Goal: Transaction & Acquisition: Purchase product/service

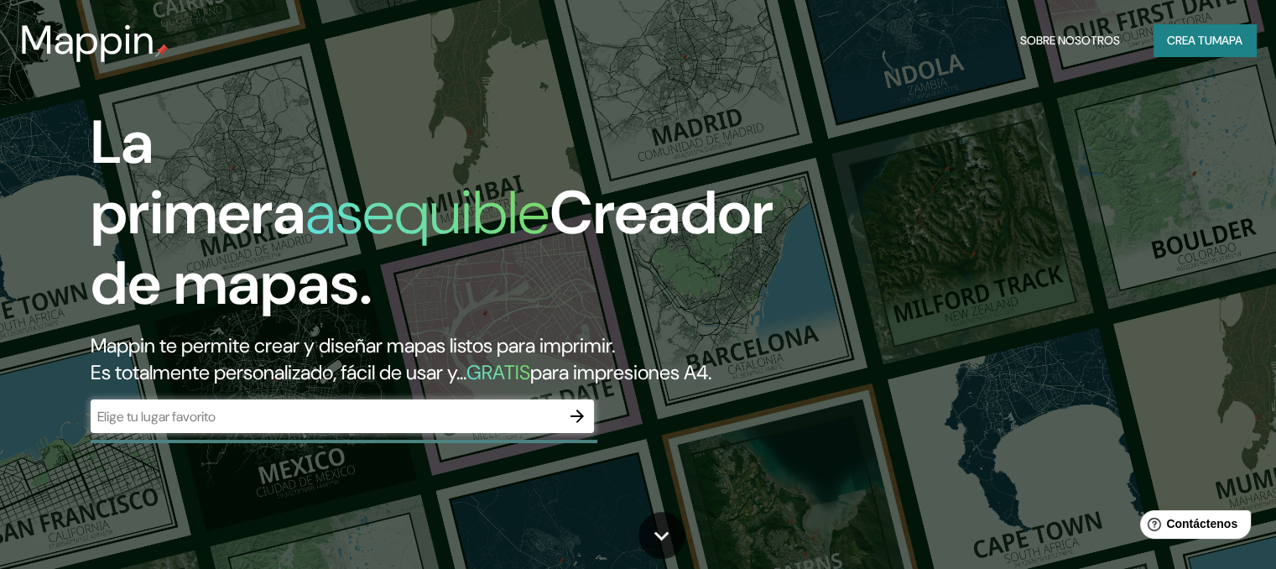
click at [252, 426] on input "text" at bounding box center [326, 416] width 470 height 19
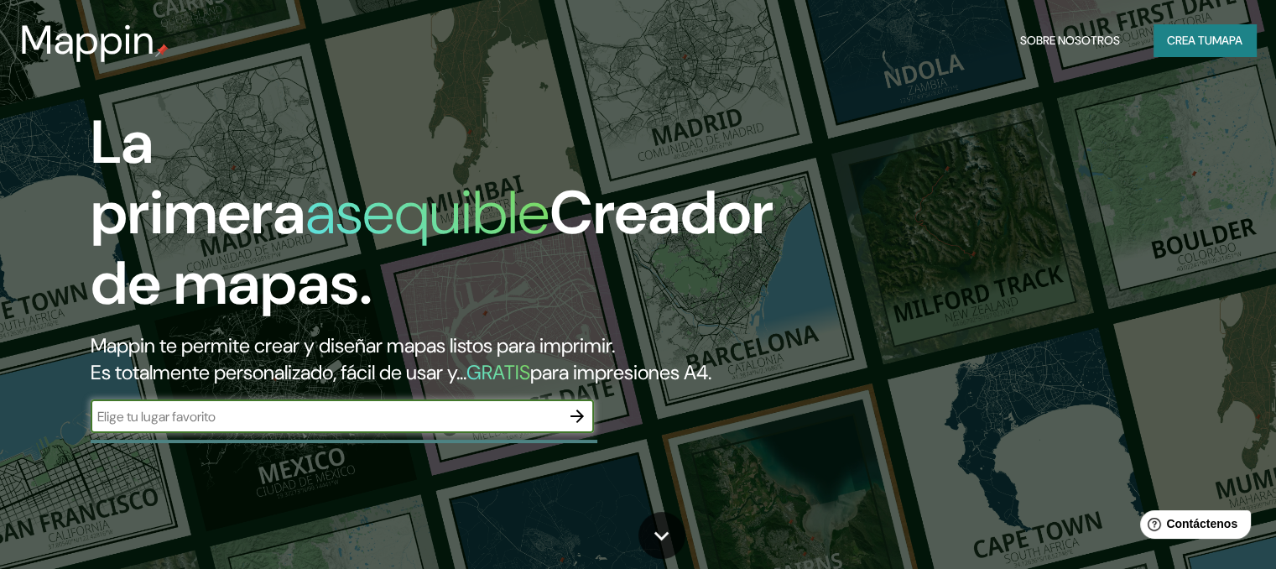
paste input "[GEOGRAPHIC_DATA]"
type input "[GEOGRAPHIC_DATA]"
click at [580, 426] on icon "button" at bounding box center [577, 416] width 20 height 20
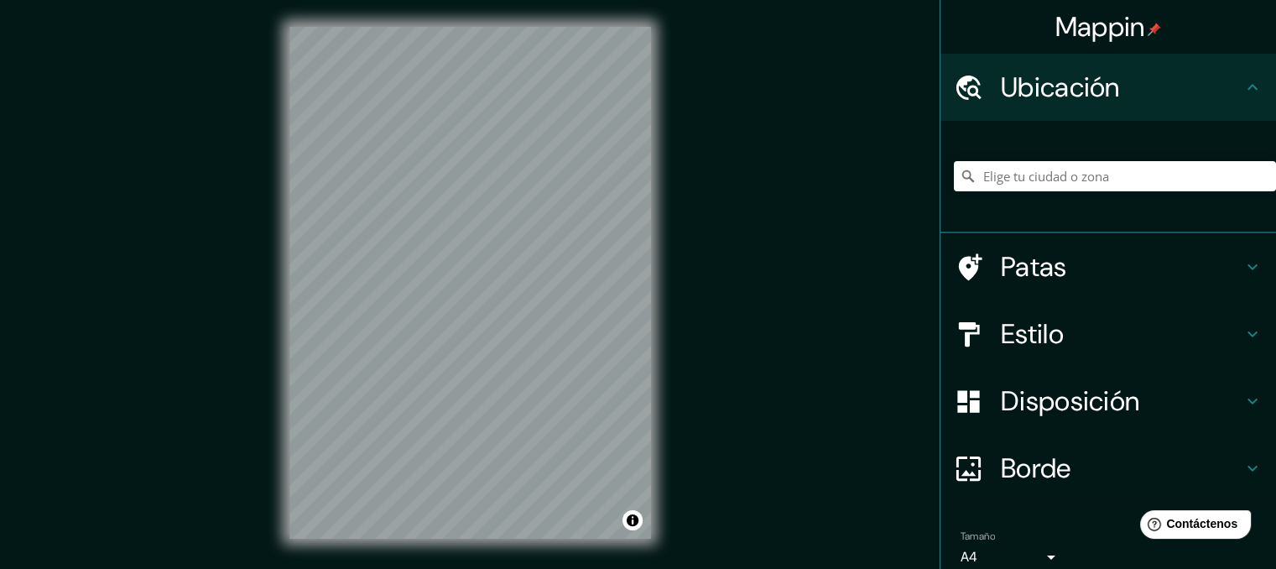
click at [1006, 101] on font "Ubicación" at bounding box center [1060, 87] width 119 height 35
click at [1005, 180] on input "Elige tu ciudad o zona" at bounding box center [1115, 176] width 322 height 30
paste input "[GEOGRAPHIC_DATA]"
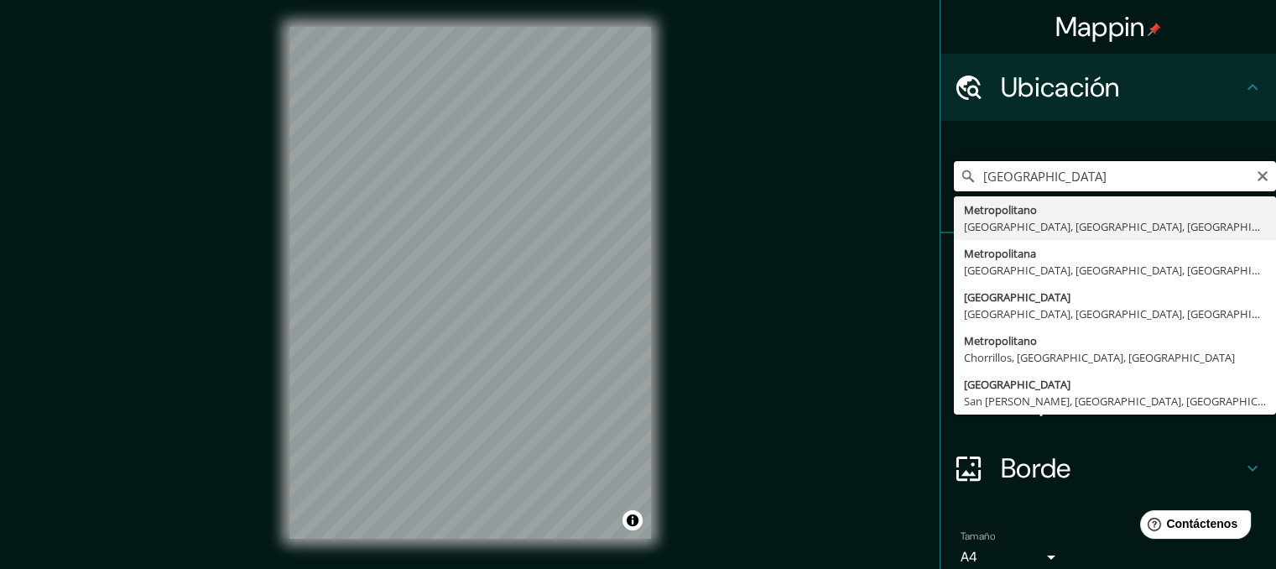
type input "[GEOGRAPHIC_DATA]"
click at [1257, 179] on icon "Claro" at bounding box center [1262, 176] width 10 height 10
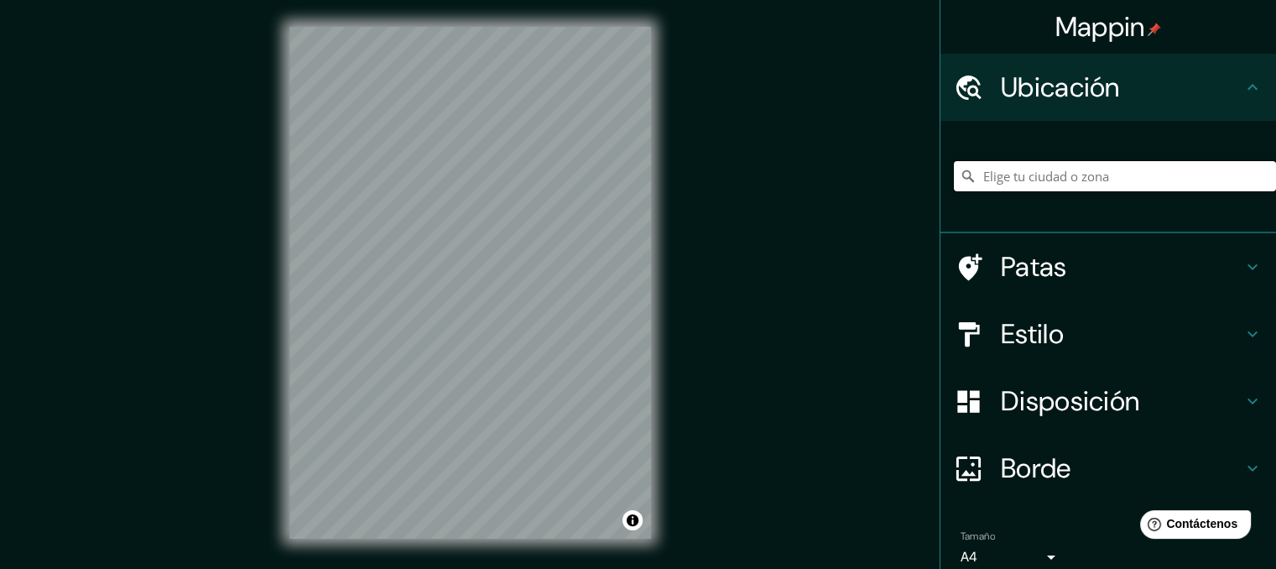
paste input "[GEOGRAPHIC_DATA], Av. [DATE][PERSON_NAME], [GEOGRAPHIC_DATA] 15046"
type input "[GEOGRAPHIC_DATA][DATE], [GEOGRAPHIC_DATA], [GEOGRAPHIC_DATA], [GEOGRAPHIC_DATA]"
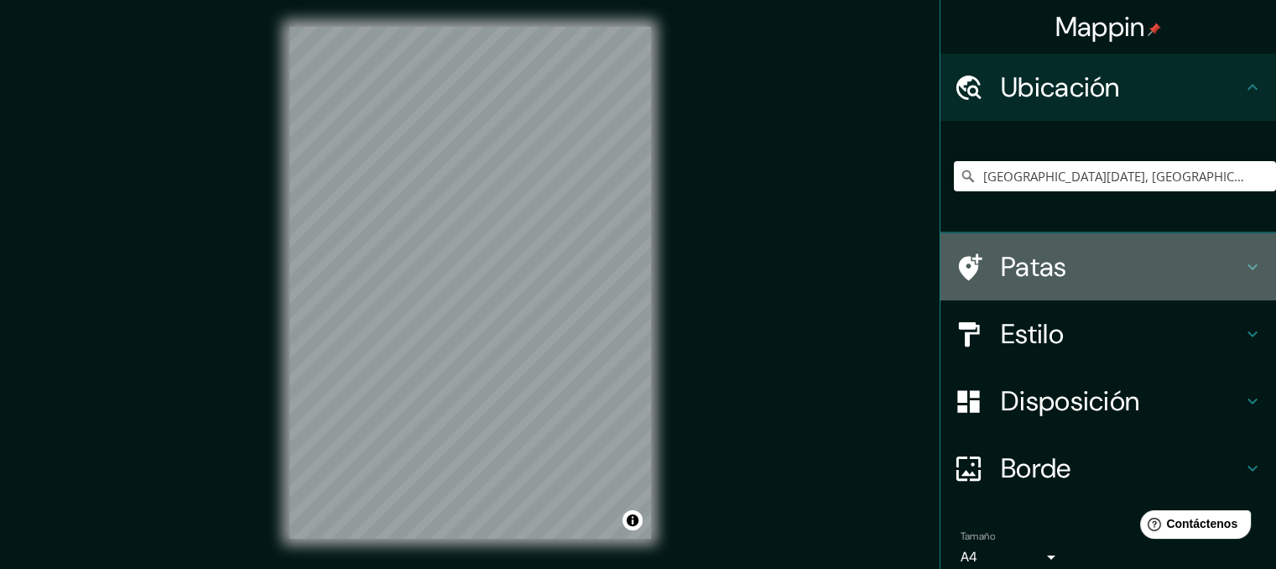
click at [1001, 261] on font "Patas" at bounding box center [1034, 266] width 66 height 35
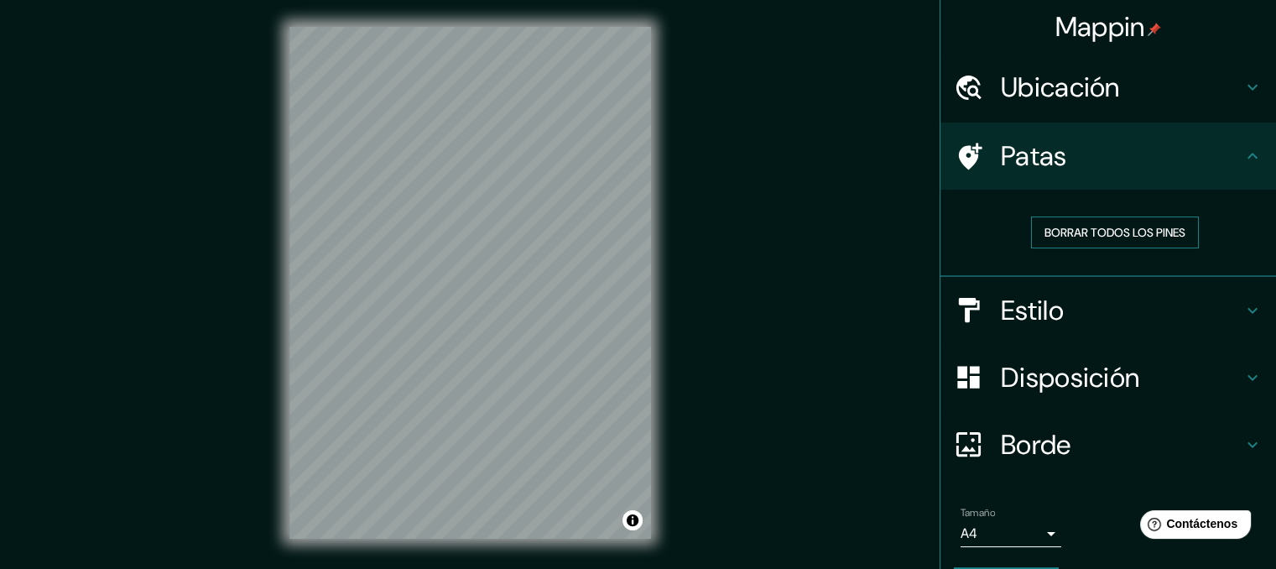
click at [1082, 232] on font "Borrar todos los pines" at bounding box center [1114, 232] width 141 height 15
click at [480, 276] on div at bounding box center [483, 279] width 13 height 13
click at [480, 276] on div at bounding box center [481, 276] width 13 height 13
click at [1044, 225] on font "Borrar todos los pines" at bounding box center [1114, 232] width 141 height 15
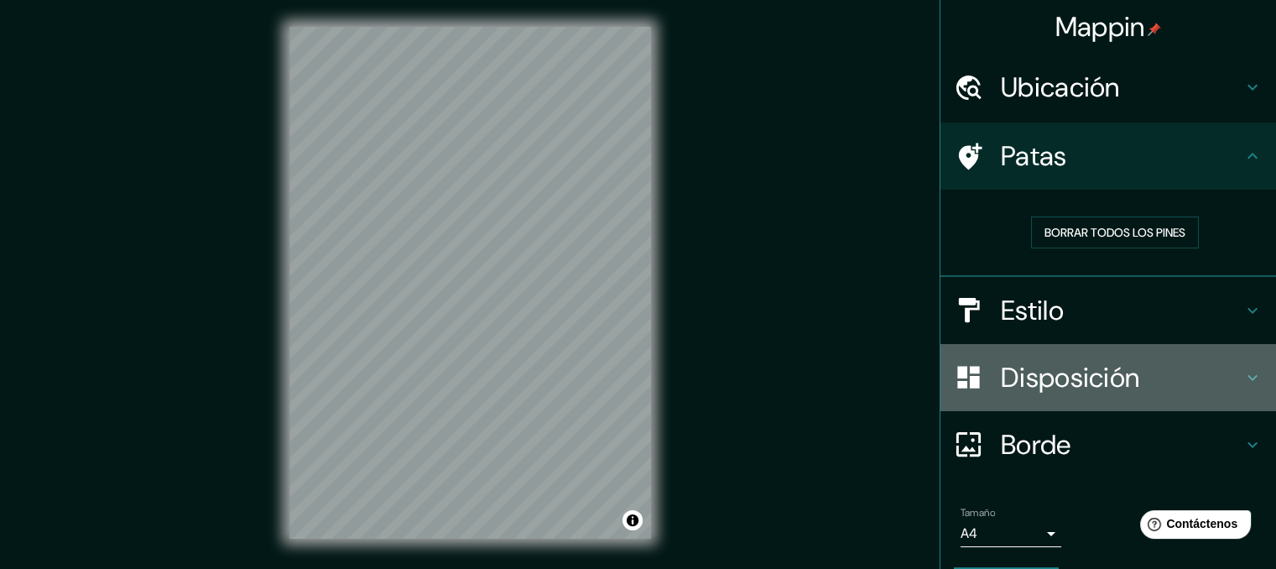
click at [1030, 370] on font "Disposición" at bounding box center [1070, 377] width 138 height 35
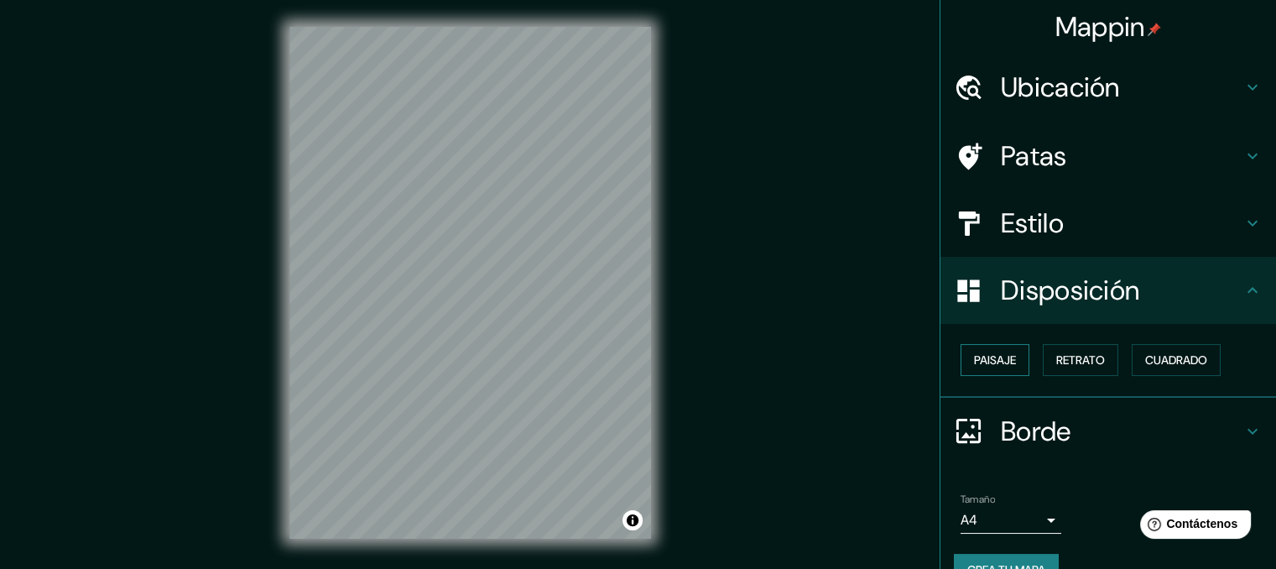
click at [993, 364] on font "Paisaje" at bounding box center [995, 359] width 42 height 15
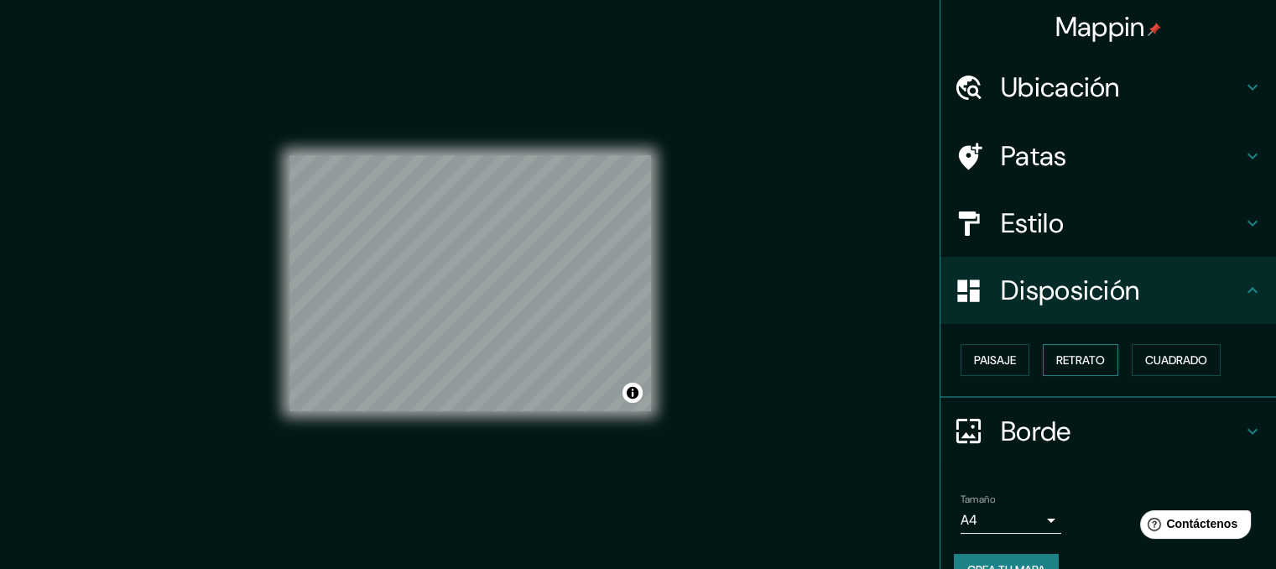
click at [1080, 359] on font "Retrato" at bounding box center [1080, 359] width 49 height 15
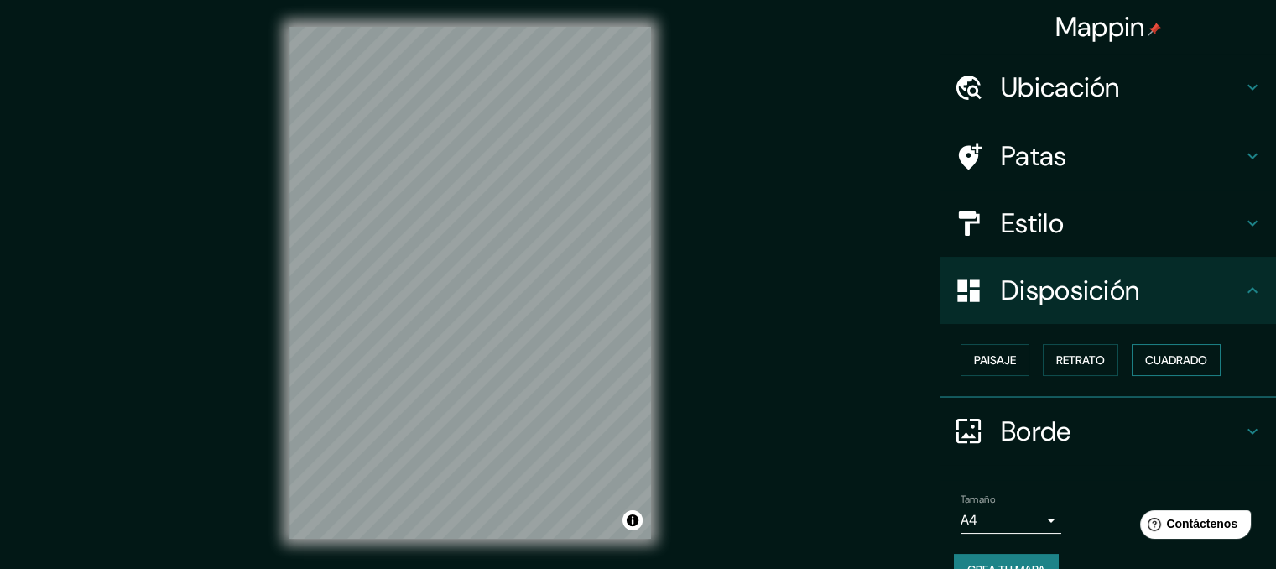
click at [1201, 357] on button "Cuadrado" at bounding box center [1176, 360] width 89 height 32
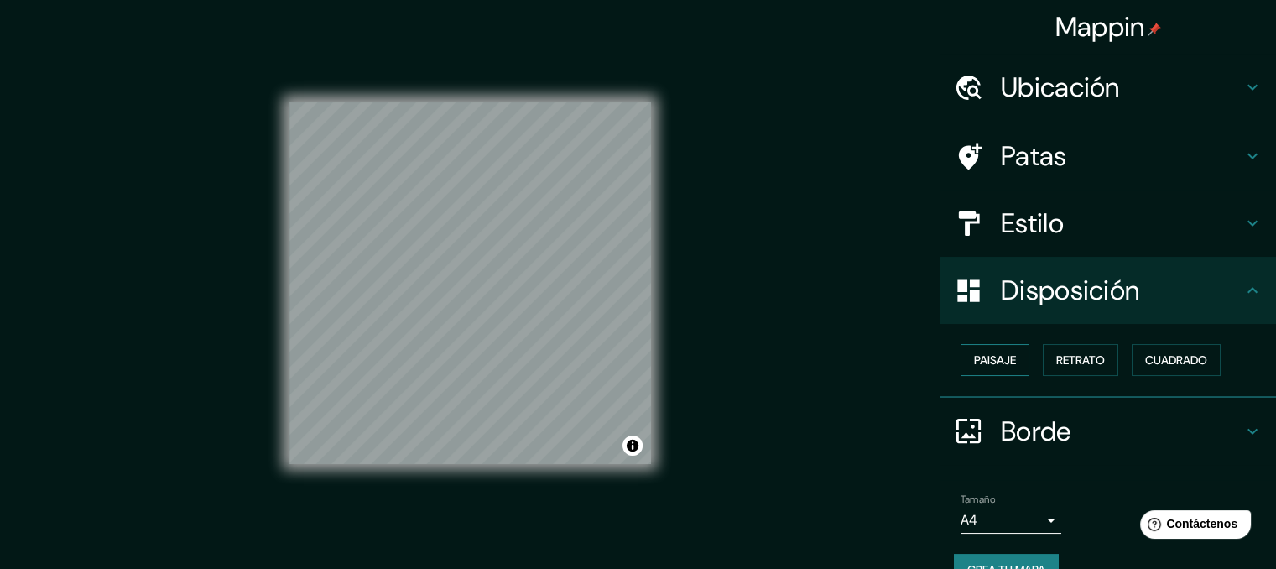
click at [976, 359] on font "Paisaje" at bounding box center [995, 359] width 42 height 15
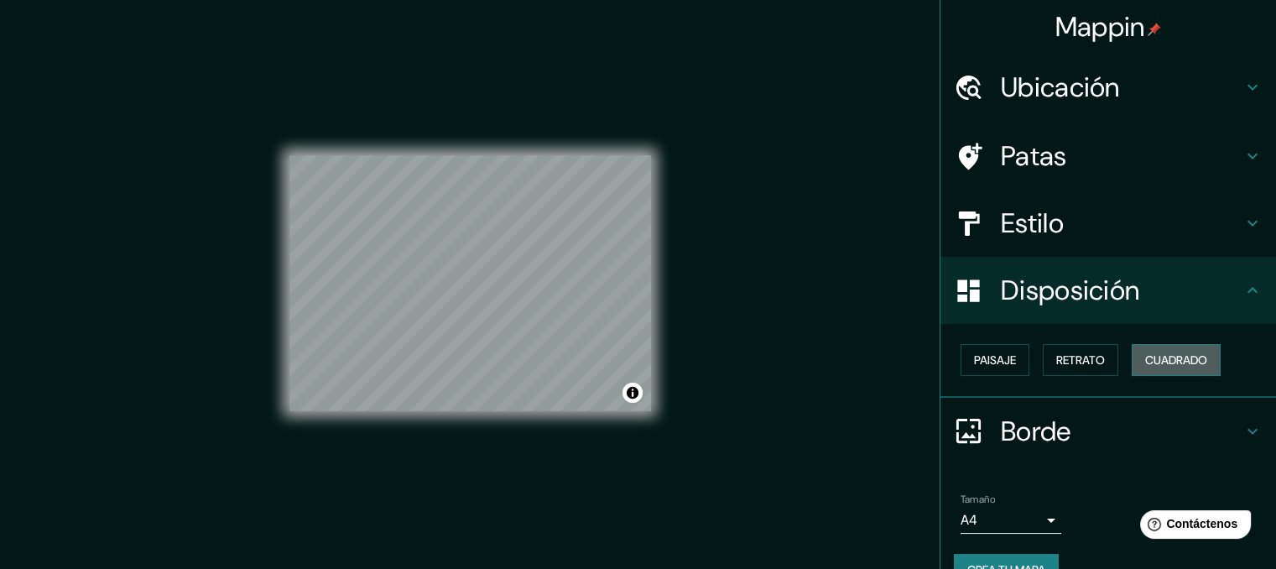
click at [1151, 357] on font "Cuadrado" at bounding box center [1176, 359] width 62 height 15
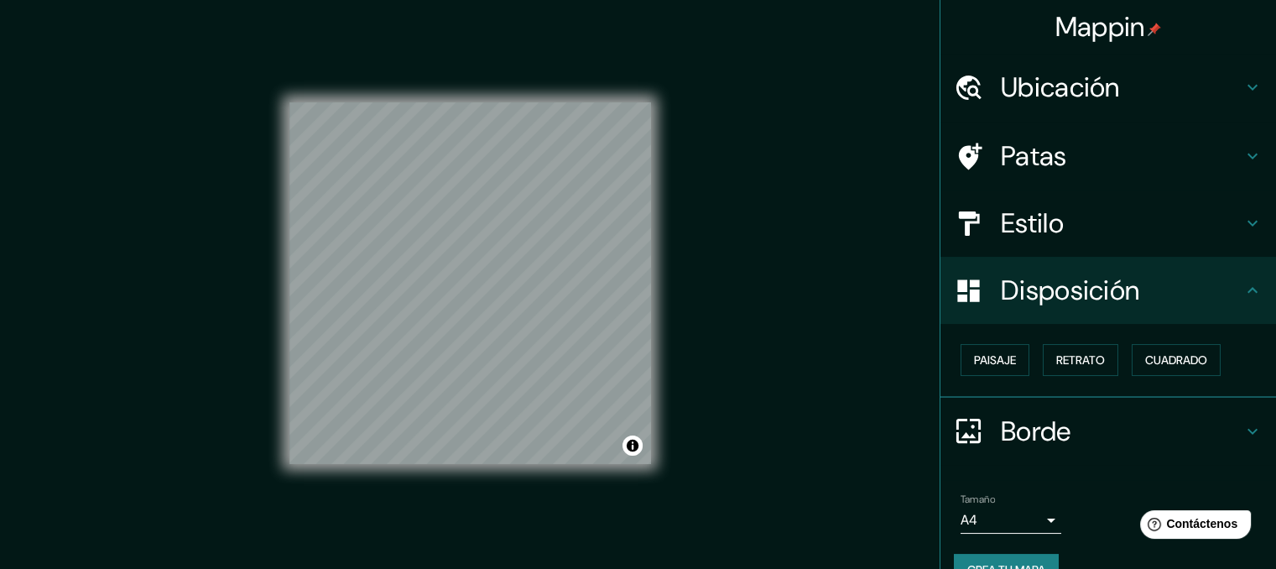
click at [1084, 242] on div "Estilo" at bounding box center [1108, 223] width 336 height 67
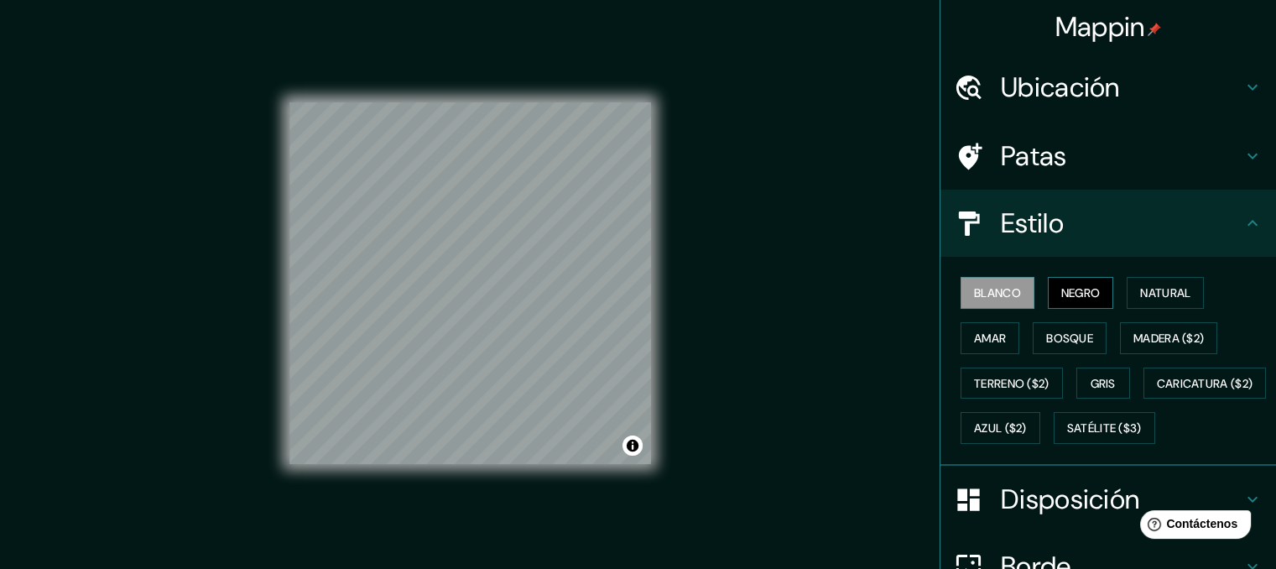
click at [1049, 288] on button "Negro" at bounding box center [1081, 293] width 66 height 32
click at [1140, 289] on font "Natural" at bounding box center [1165, 292] width 50 height 15
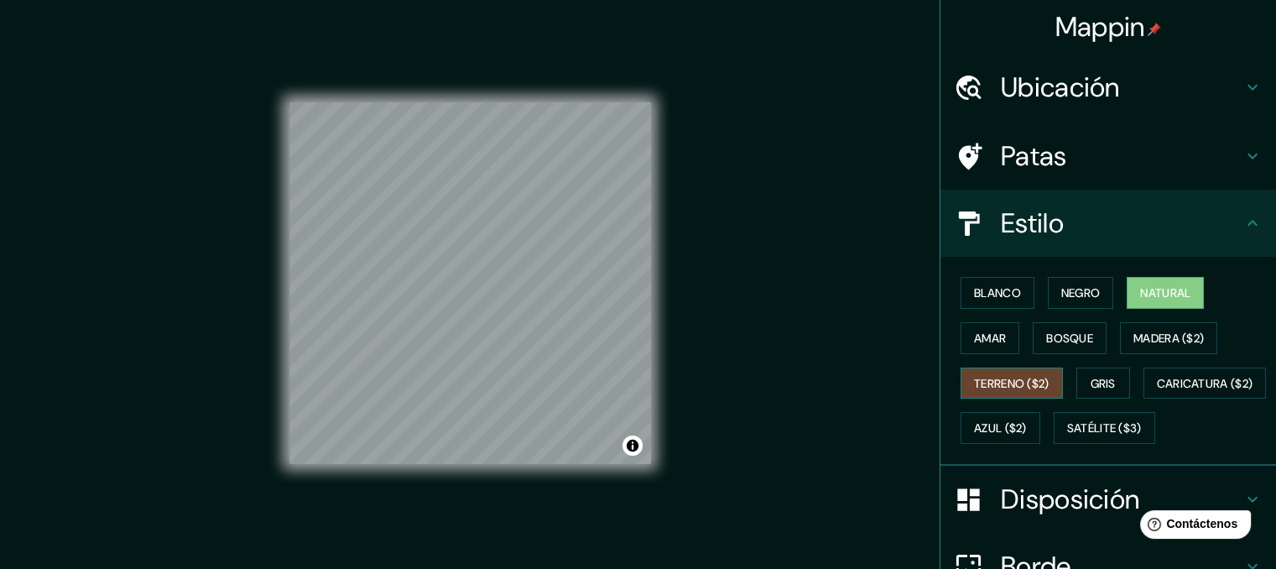
click at [1017, 383] on font "Terreno ($2)" at bounding box center [1011, 383] width 75 height 15
click at [1067, 436] on font "Satélite ($3)" at bounding box center [1104, 428] width 75 height 15
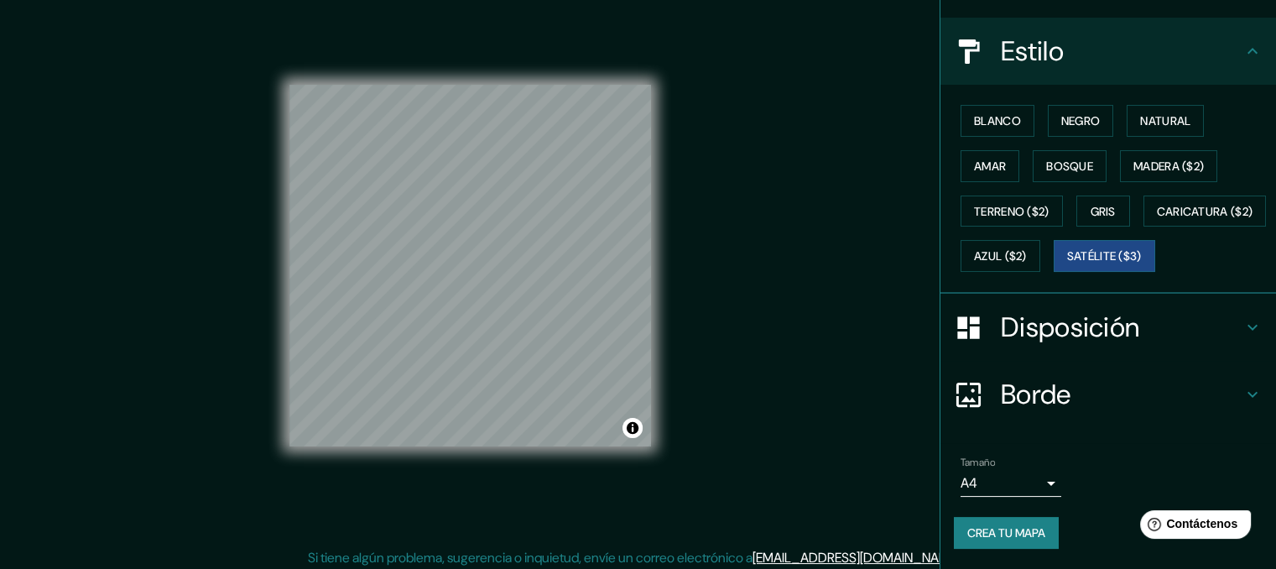
scroll to position [23, 0]
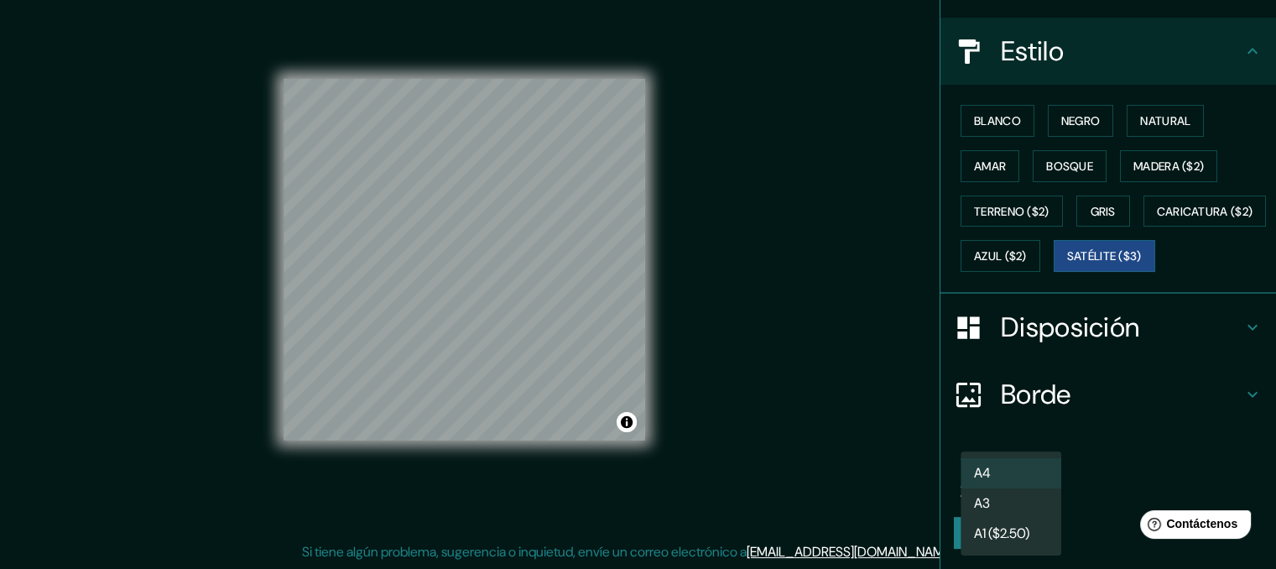
click at [1033, 481] on body "Mappin Ubicación [GEOGRAPHIC_DATA][DATE], [GEOGRAPHIC_DATA], [GEOGRAPHIC_DATA],…" at bounding box center [638, 261] width 1276 height 569
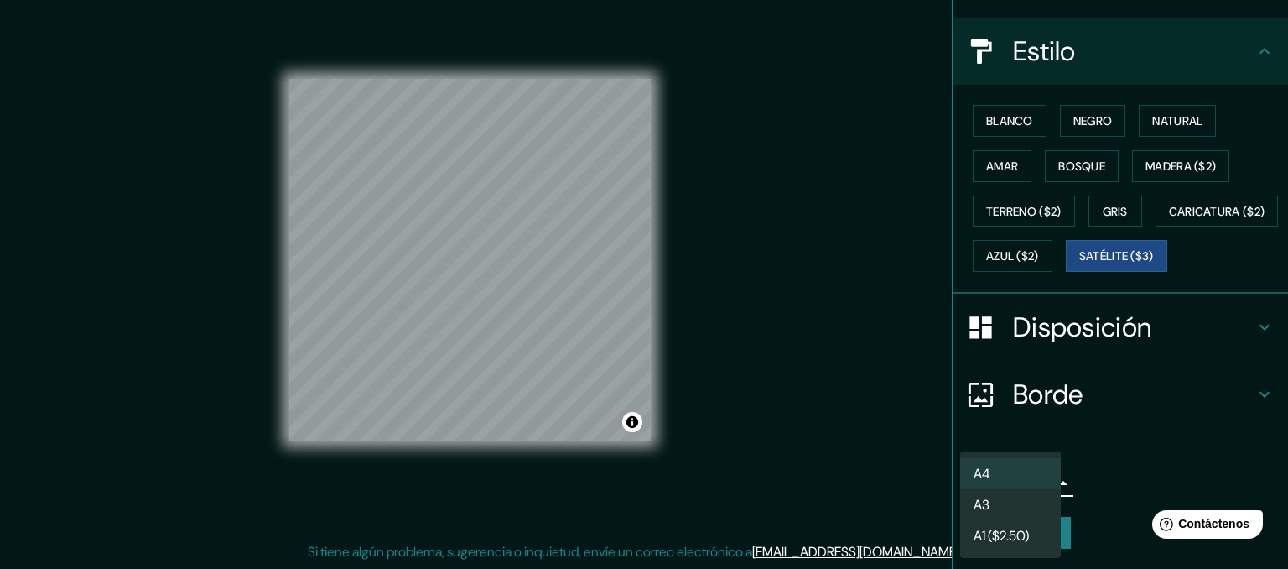
click at [1020, 531] on font "A1 ($2.50)" at bounding box center [1001, 536] width 55 height 18
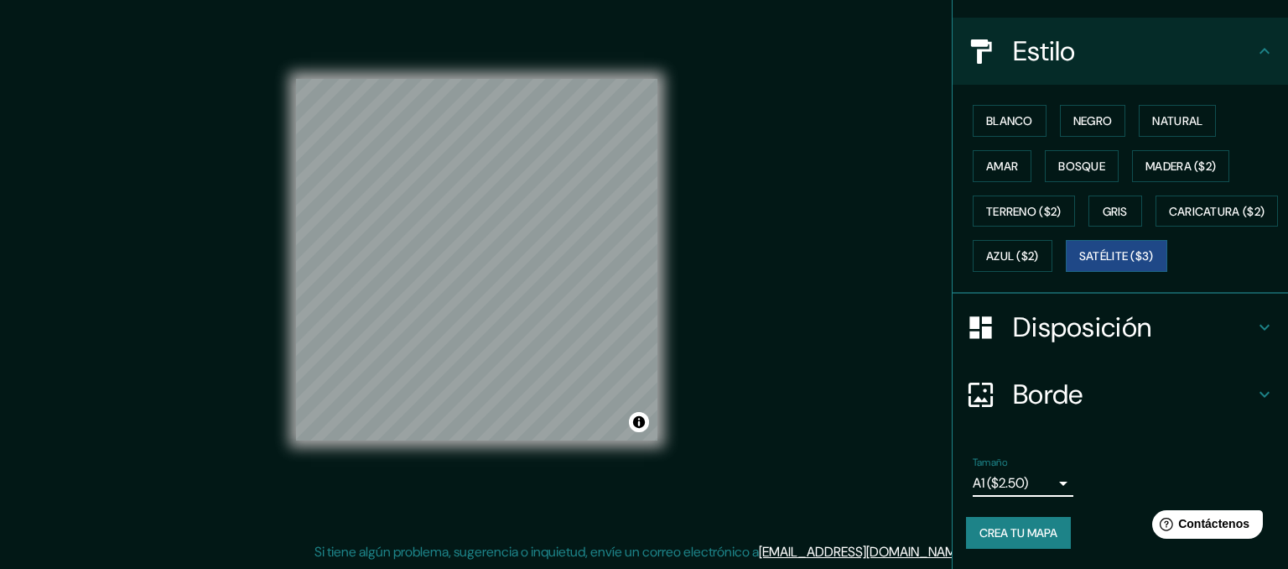
click at [1019, 484] on body "Mappin Ubicación [GEOGRAPHIC_DATA][DATE], [GEOGRAPHIC_DATA], [GEOGRAPHIC_DATA],…" at bounding box center [644, 261] width 1288 height 569
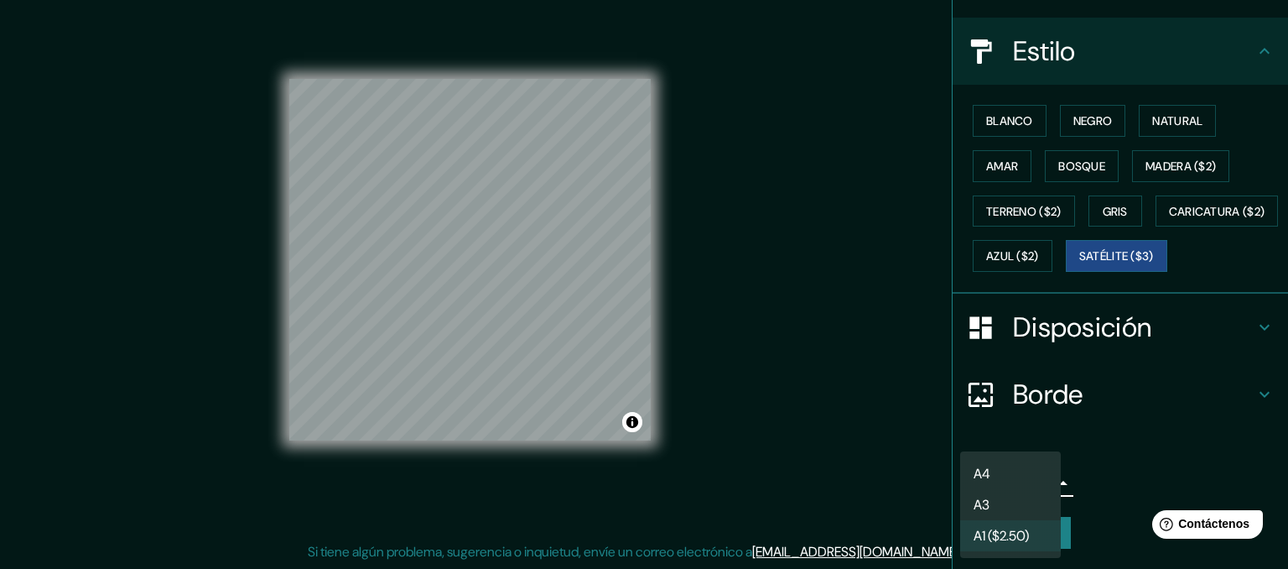
click at [1002, 475] on li "A4" at bounding box center [1010, 473] width 101 height 31
type input "single"
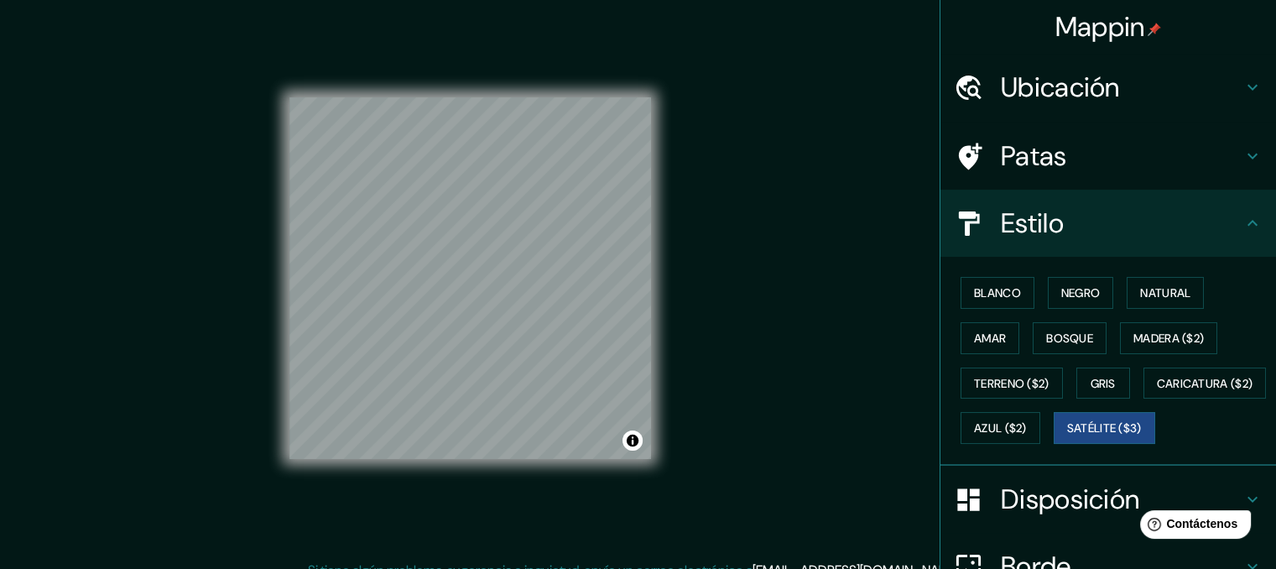
scroll to position [0, 0]
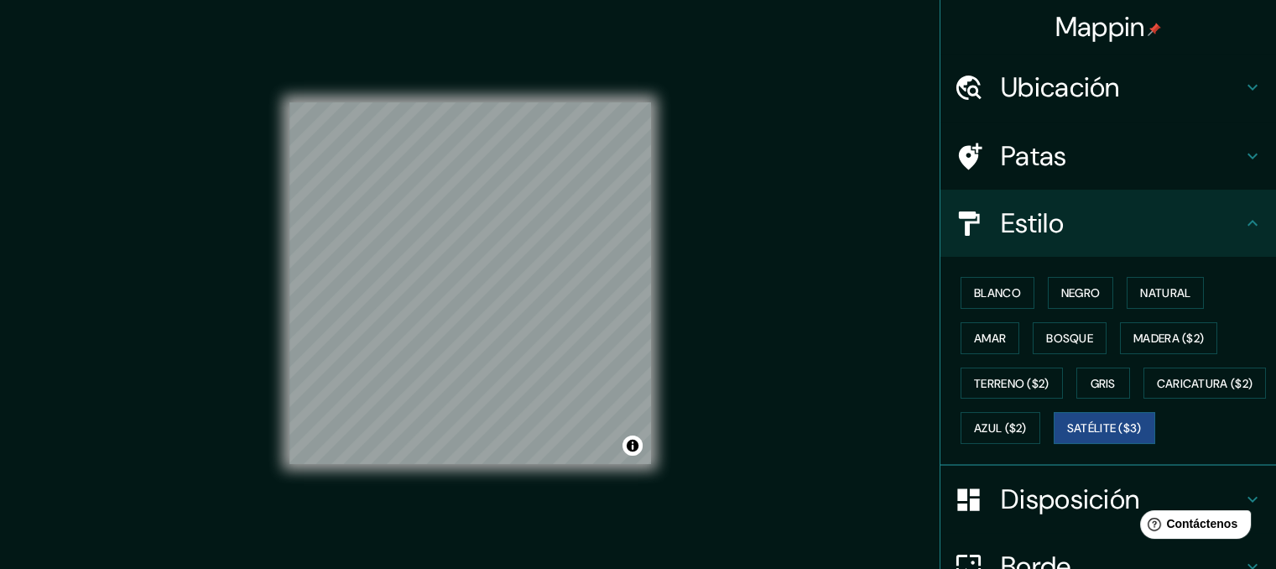
click at [1002, 88] on font "Ubicación" at bounding box center [1060, 87] width 119 height 35
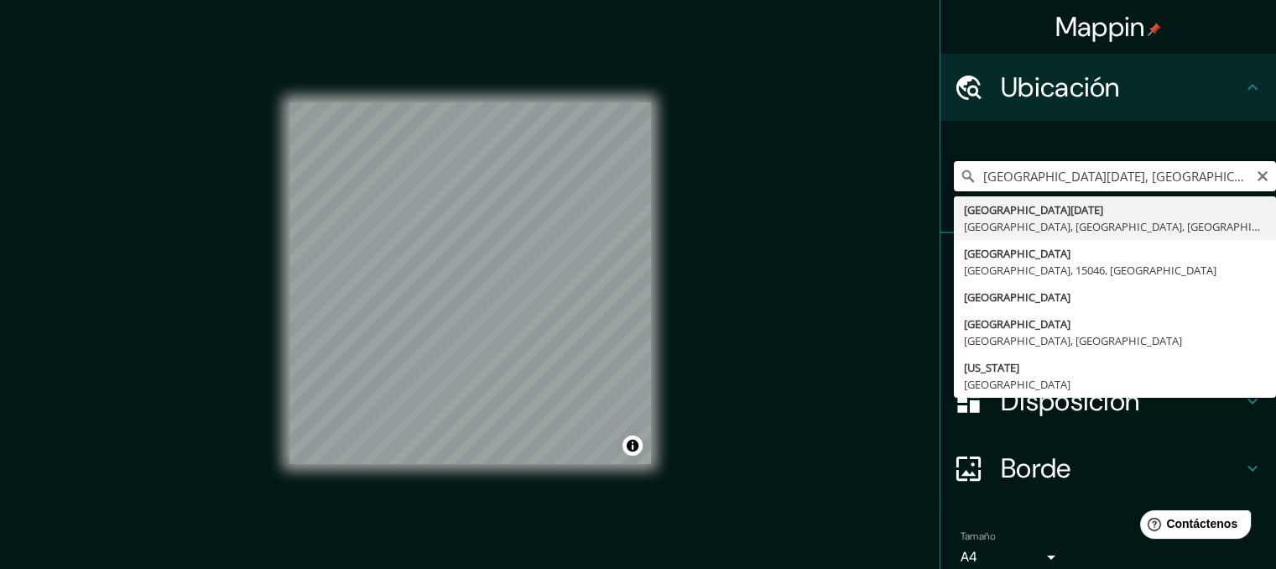
click at [1002, 178] on input "[GEOGRAPHIC_DATA][DATE], [GEOGRAPHIC_DATA], [GEOGRAPHIC_DATA], [GEOGRAPHIC_DATA]" at bounding box center [1115, 176] width 322 height 30
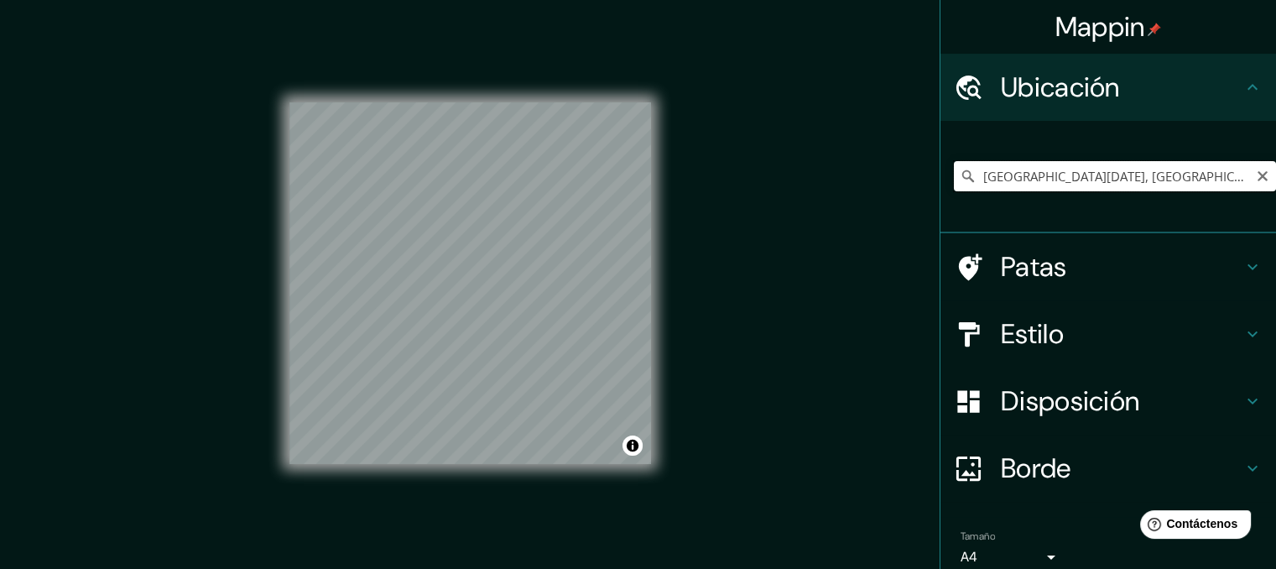
click at [1046, 180] on input "[GEOGRAPHIC_DATA][DATE], [GEOGRAPHIC_DATA], [GEOGRAPHIC_DATA], [GEOGRAPHIC_DATA]" at bounding box center [1115, 176] width 322 height 30
click at [1121, 170] on input "[GEOGRAPHIC_DATA][DATE], [GEOGRAPHIC_DATA], [GEOGRAPHIC_DATA], [GEOGRAPHIC_DATA]" at bounding box center [1115, 176] width 322 height 30
